Goal: Task Accomplishment & Management: Use online tool/utility

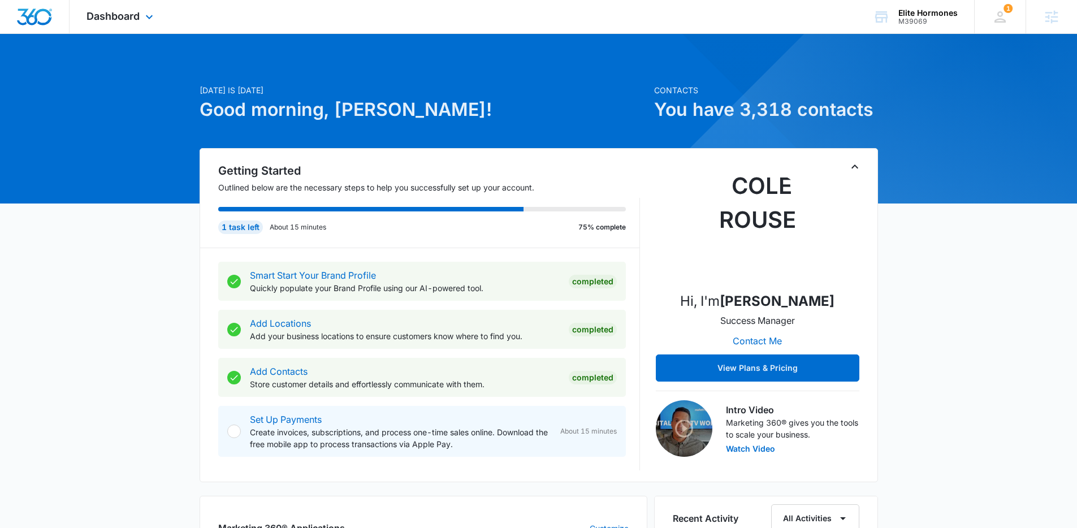
click at [129, 27] on div "Dashboard Apps Reputation Websites Forms CRM Email Social Shop Payments POS Con…" at bounding box center [121, 16] width 103 height 33
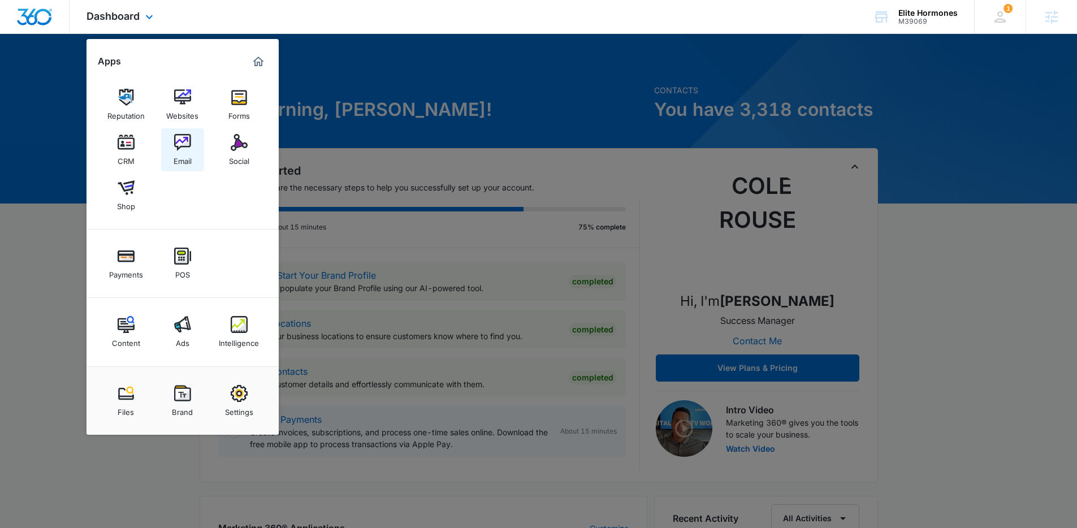
click at [185, 162] on div "Email" at bounding box center [183, 158] width 18 height 15
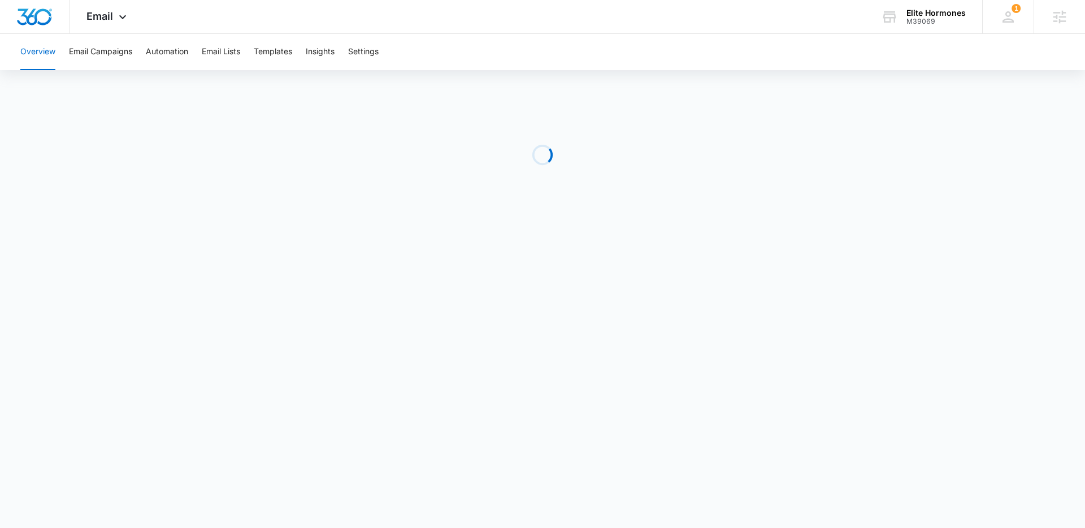
click at [198, 57] on div "Overview Email Campaigns Automation Email Lists Templates Insights Settings" at bounding box center [543, 52] width 1058 height 36
click at [178, 59] on button "Automation" at bounding box center [167, 52] width 42 height 36
click at [238, 58] on button "Email Lists" at bounding box center [221, 52] width 38 height 36
